Goal: Use online tool/utility: Utilize a website feature to perform a specific function

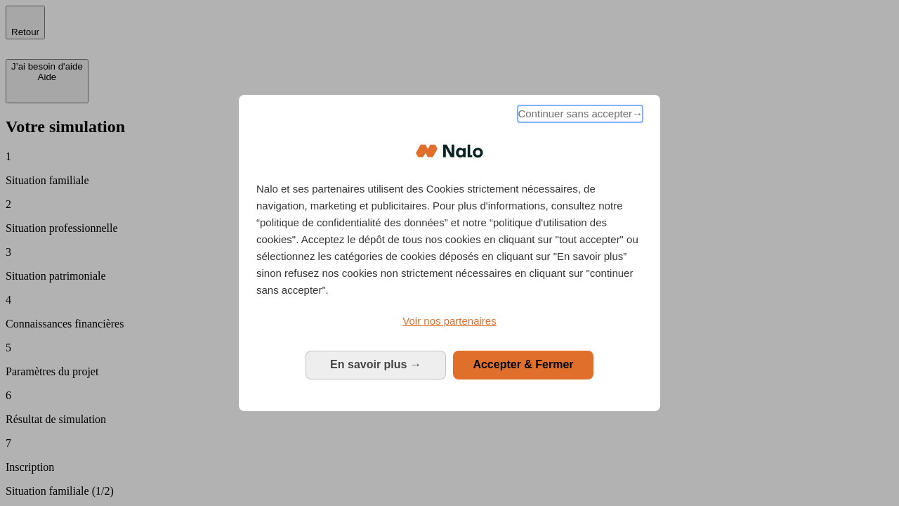
click at [579, 116] on span "Continuer sans accepter →" at bounding box center [580, 113] width 125 height 17
